Goal: Transaction & Acquisition: Purchase product/service

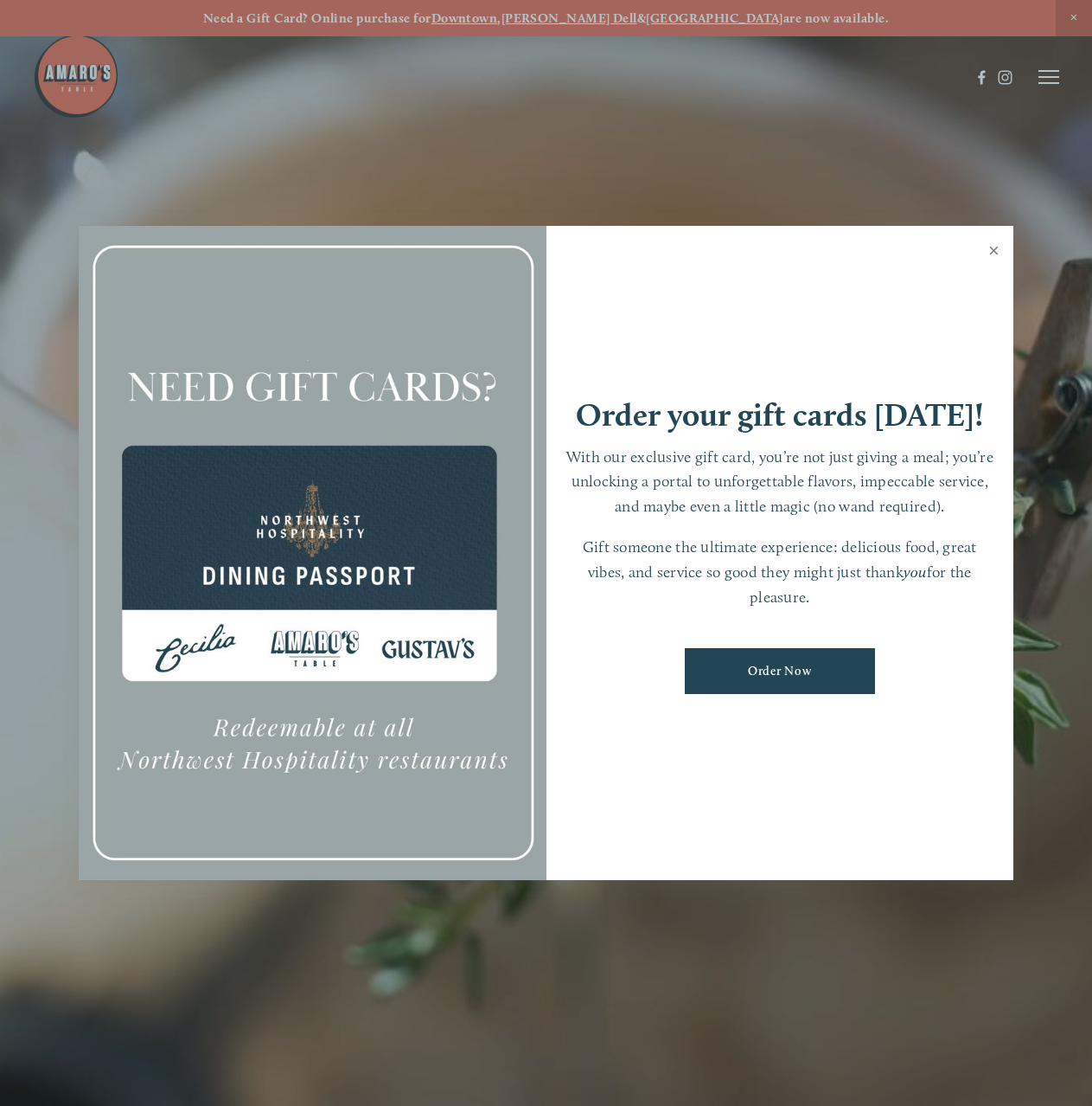
click at [993, 243] on link "Close" at bounding box center [994, 252] width 34 height 49
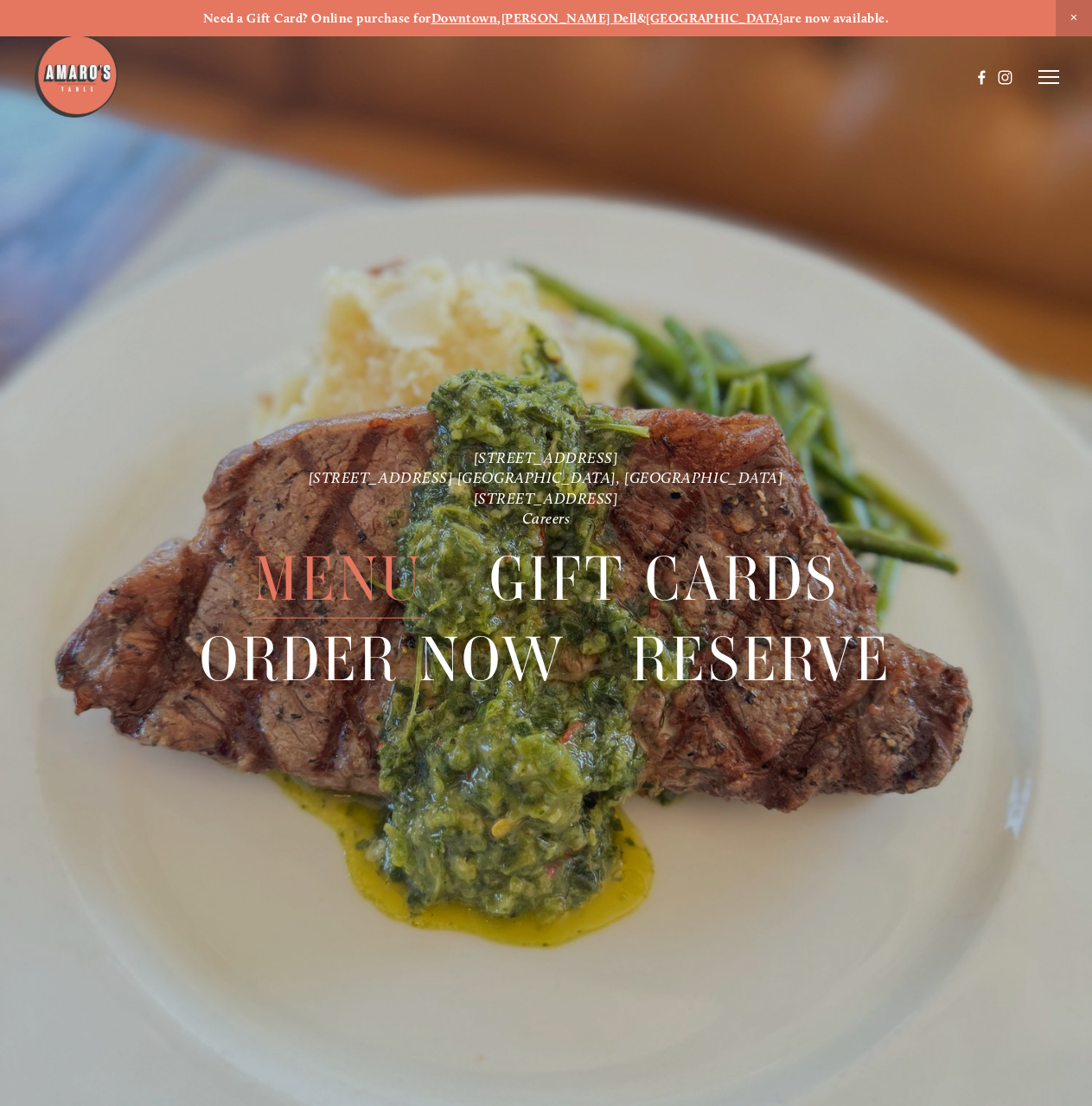
click at [309, 579] on span "Menu" at bounding box center [339, 578] width 171 height 80
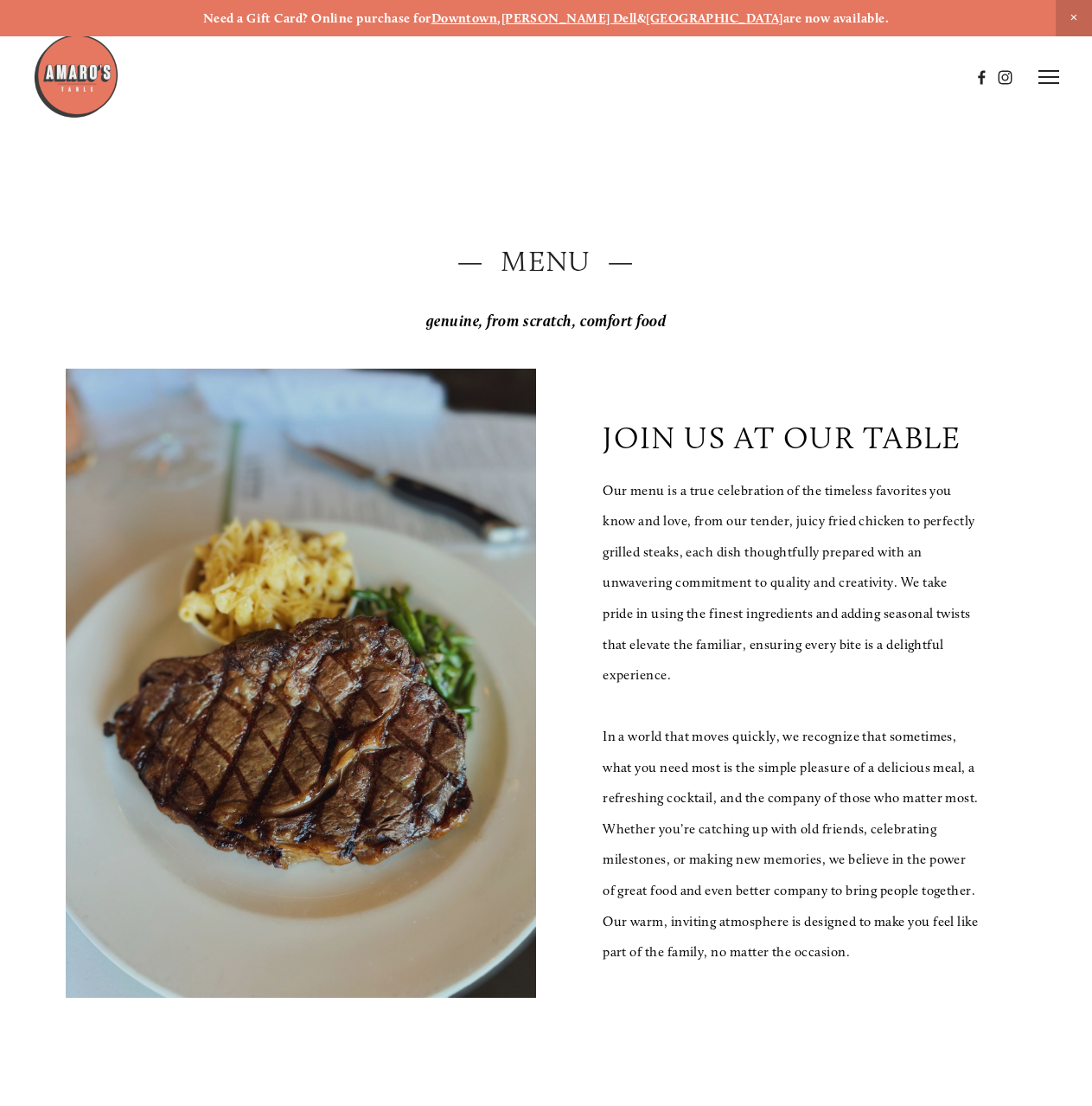
click at [1055, 75] on icon at bounding box center [1049, 76] width 21 height 16
click at [803, 83] on span "Order Now" at bounding box center [806, 76] width 61 height 15
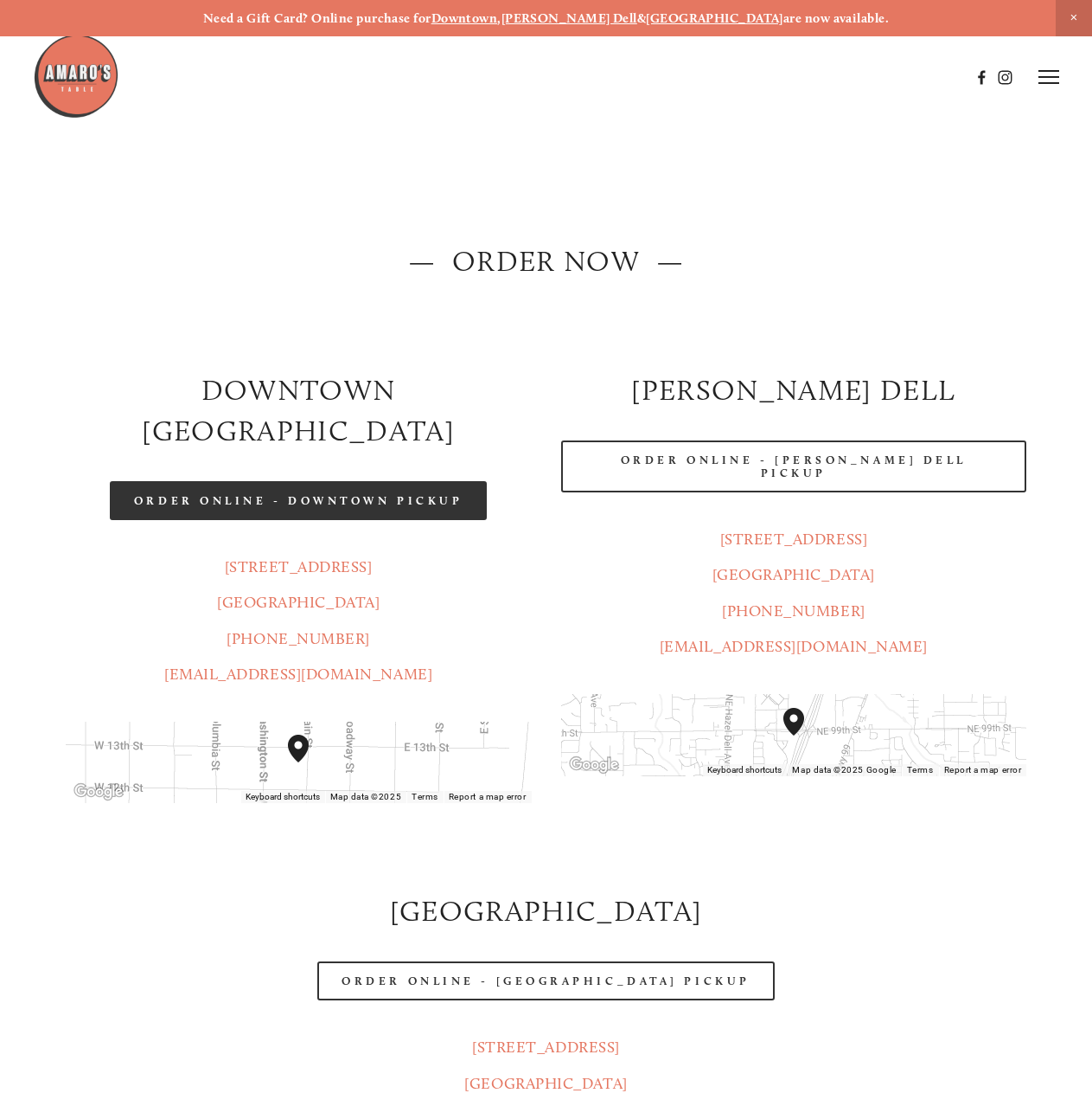
click at [392, 481] on link "Order Online - Downtown pickup" at bounding box center [299, 500] width 378 height 39
